Goal: Book appointment/travel/reservation

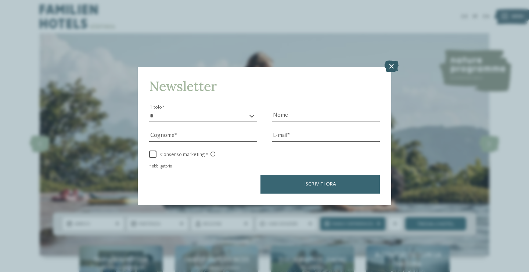
click at [387, 64] on icon at bounding box center [392, 66] width 14 height 12
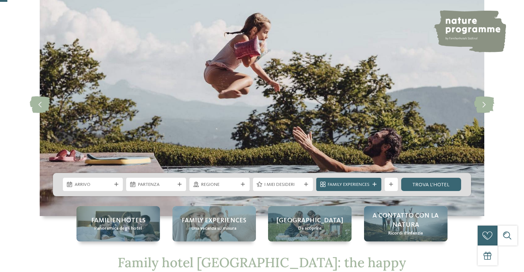
scroll to position [110, 0]
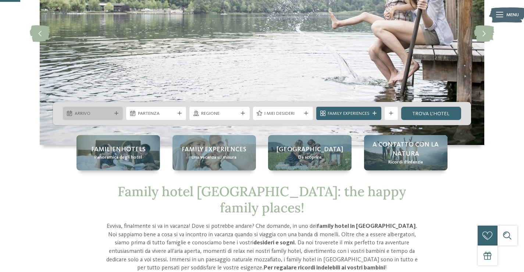
click at [114, 111] on div at bounding box center [116, 113] width 7 height 4
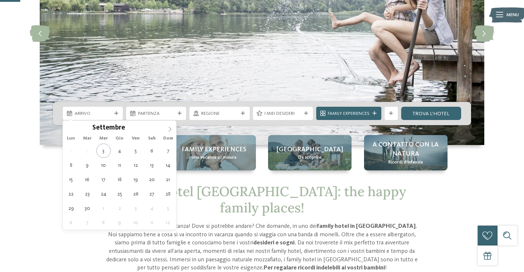
click at [171, 126] on icon at bounding box center [169, 128] width 5 height 5
type input "****"
click at [171, 126] on icon at bounding box center [169, 128] width 5 height 5
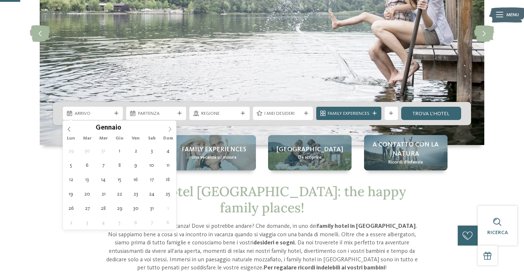
click at [171, 126] on icon at bounding box center [169, 128] width 5 height 5
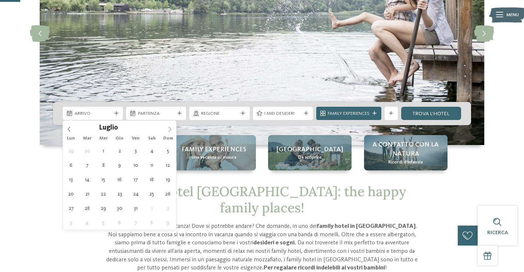
click at [171, 126] on icon at bounding box center [169, 128] width 5 height 5
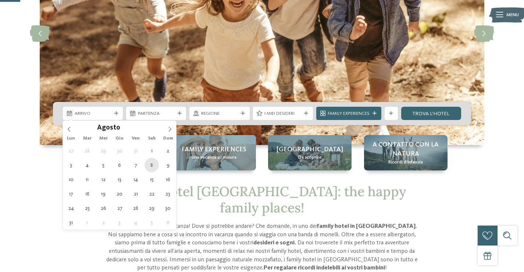
type div "[DATE]"
type input "****"
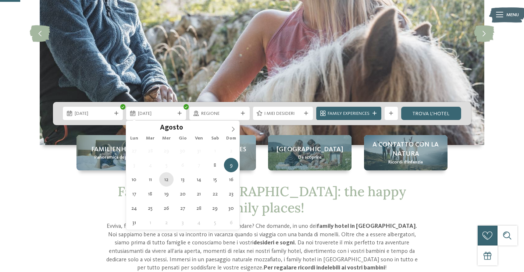
type div "[DATE]"
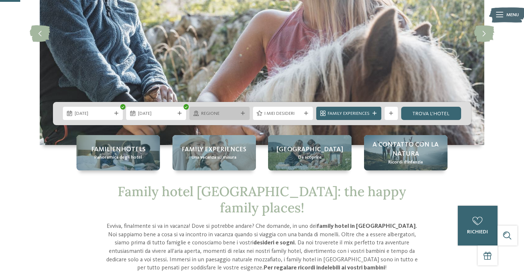
click at [234, 113] on span "Regione" at bounding box center [219, 113] width 37 height 7
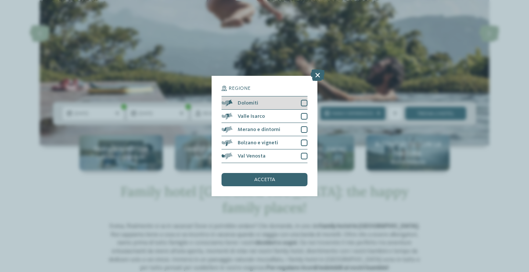
click at [300, 101] on div "Dolomiti" at bounding box center [265, 102] width 86 height 13
click at [258, 179] on span "accetta" at bounding box center [264, 179] width 21 height 5
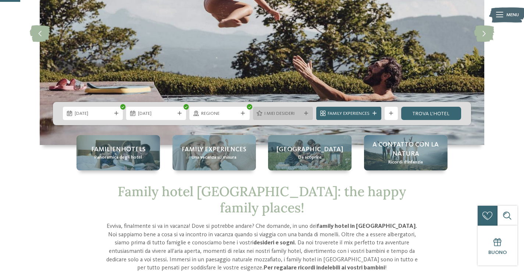
click at [273, 108] on div "I miei desideri" at bounding box center [283, 113] width 60 height 13
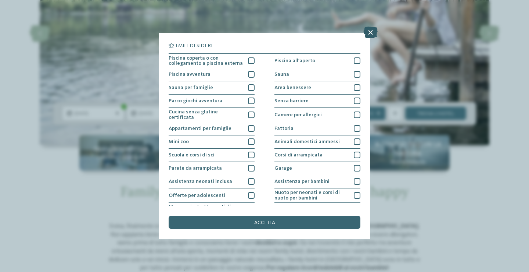
click at [374, 36] on icon at bounding box center [371, 32] width 14 height 12
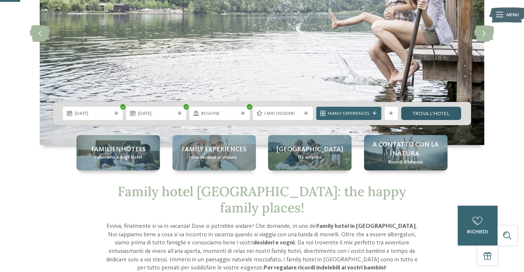
click at [441, 114] on link "trova l’hotel" at bounding box center [431, 113] width 60 height 13
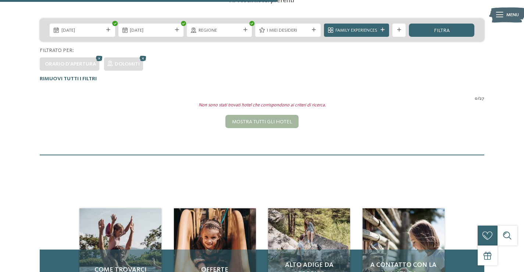
scroll to position [65, 0]
